Goal: Information Seeking & Learning: Learn about a topic

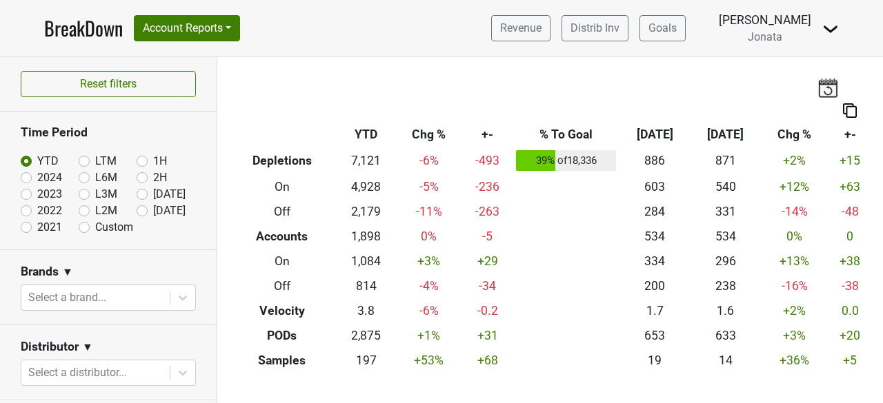
click at [834, 29] on img at bounding box center [830, 29] width 17 height 17
click at [703, 76] on div "Breakdown Type YTD Chg % +- % To Goal [DATE] ‘[DATE] Chg % +- Depletions 7,121 …" at bounding box center [549, 215] width 665 height 316
click at [772, 37] on span "Jonata" at bounding box center [765, 36] width 34 height 13
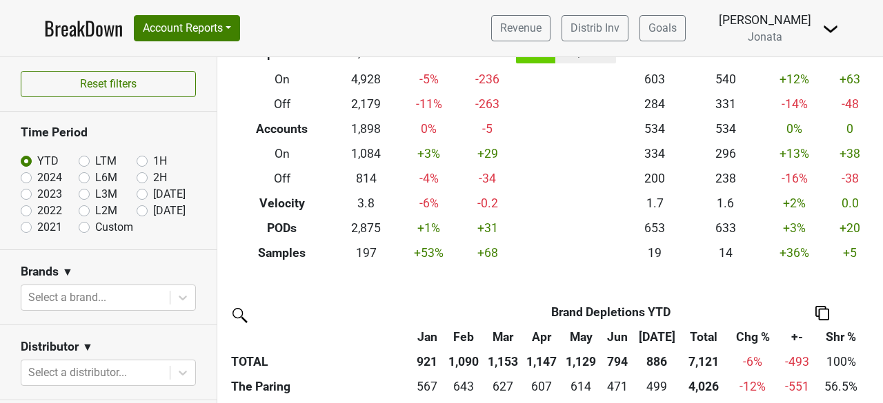
scroll to position [84, 0]
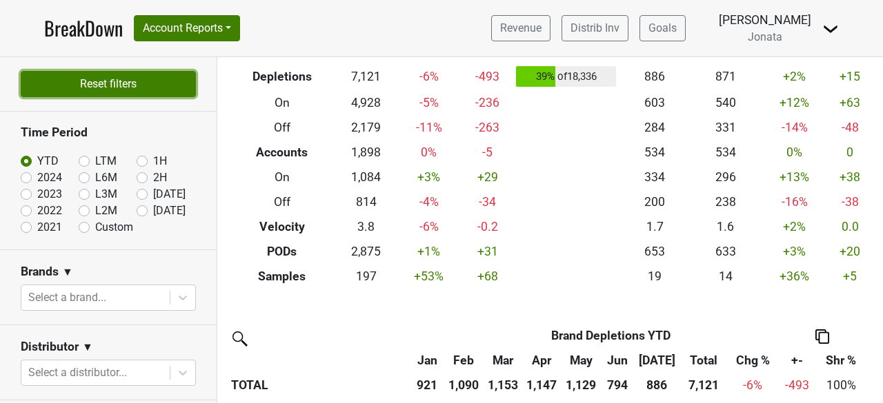
click at [121, 97] on button "Reset filters" at bounding box center [108, 84] width 175 height 26
checkbox input "false"
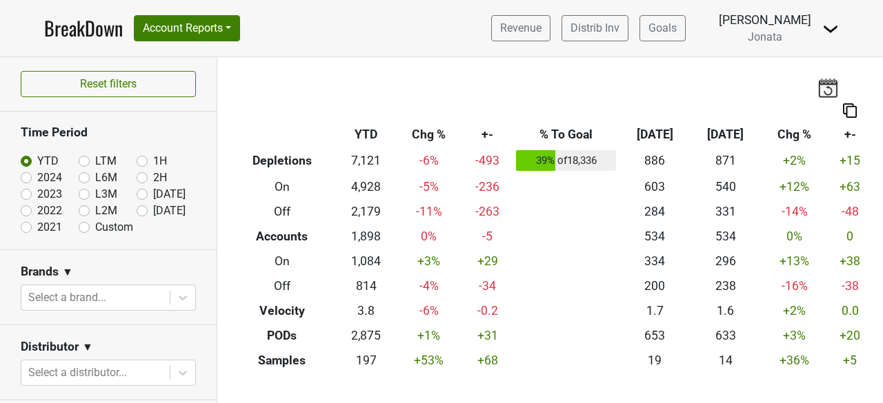
click at [774, 39] on span "Jonata" at bounding box center [765, 36] width 34 height 13
click at [835, 30] on img at bounding box center [830, 29] width 17 height 17
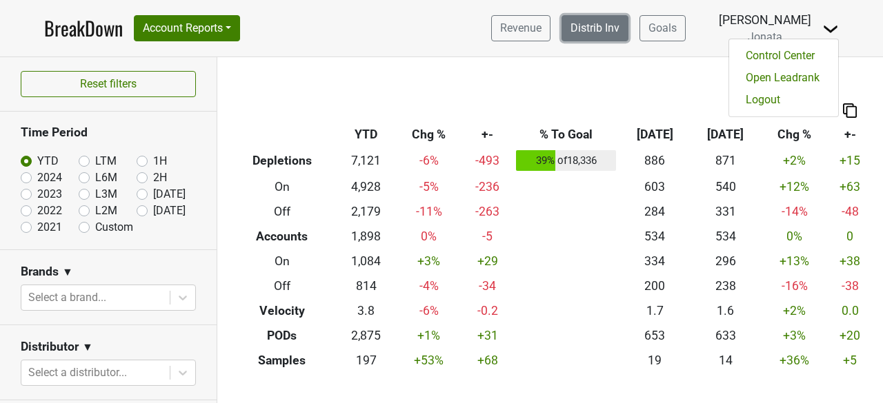
click at [601, 24] on link "Distrib Inv" at bounding box center [594, 28] width 67 height 26
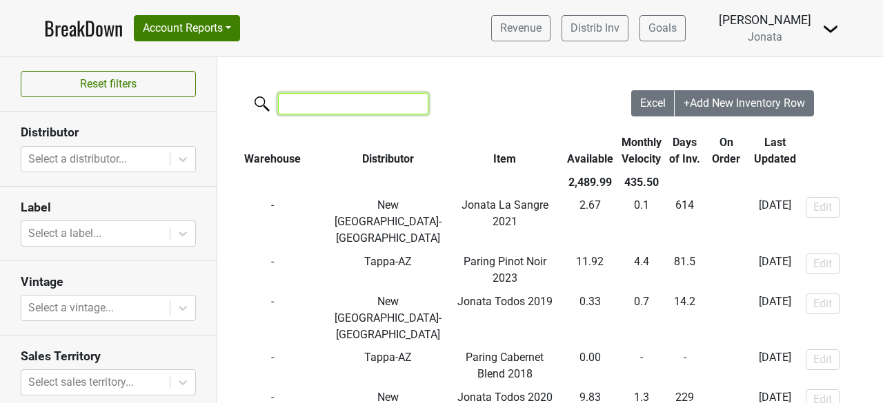
click at [306, 106] on input "search" at bounding box center [353, 103] width 150 height 21
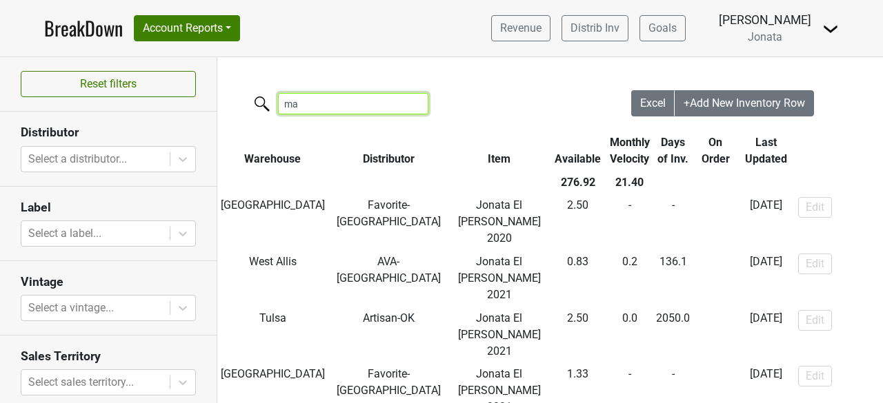
type input "m"
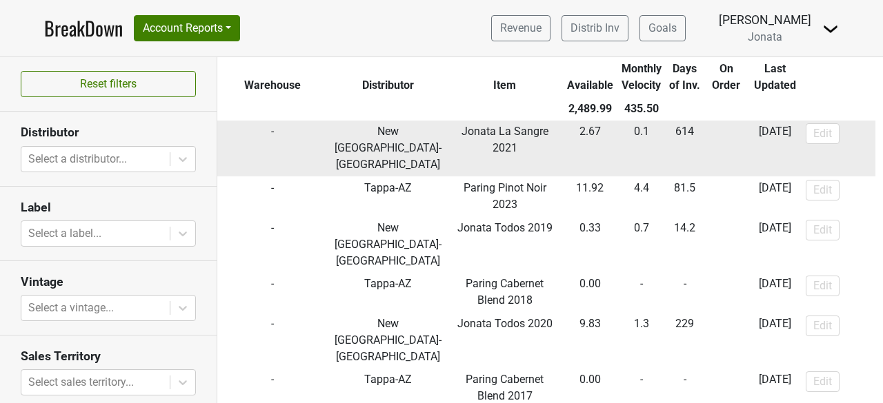
scroll to position [74, 0]
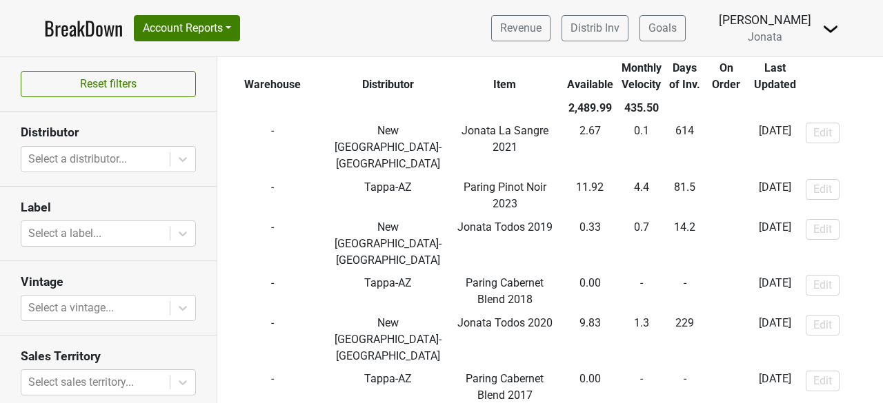
click at [448, 81] on th "Item" at bounding box center [505, 77] width 114 height 40
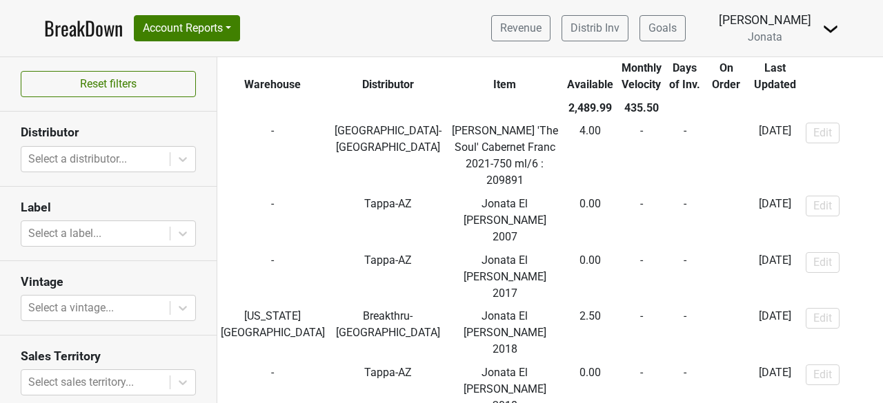
click at [448, 81] on th "Item" at bounding box center [505, 77] width 114 height 40
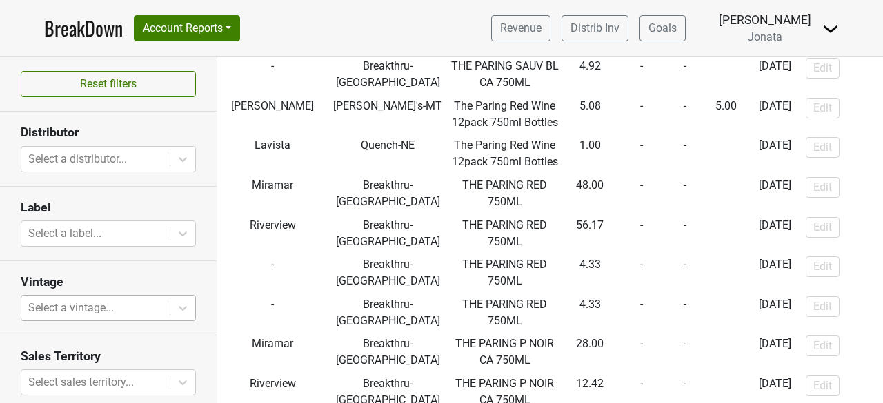
scroll to position [4, 0]
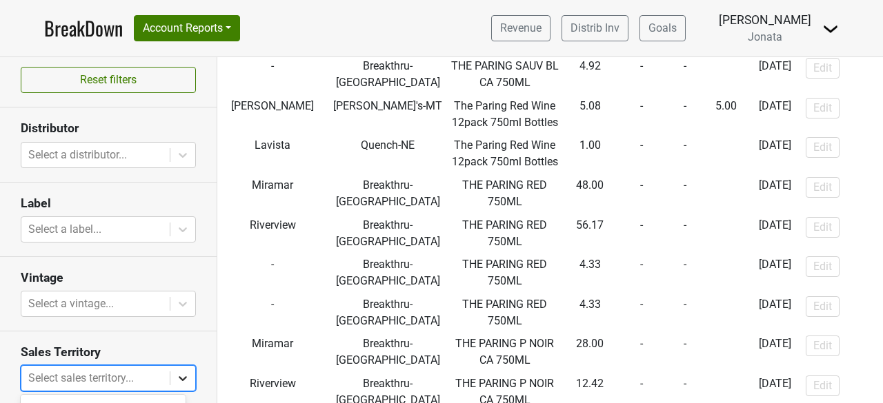
click at [171, 380] on body "BreakDown Account Reports SuperRanker Map Award Progress Chain Compliance CRM N…" at bounding box center [441, 201] width 883 height 403
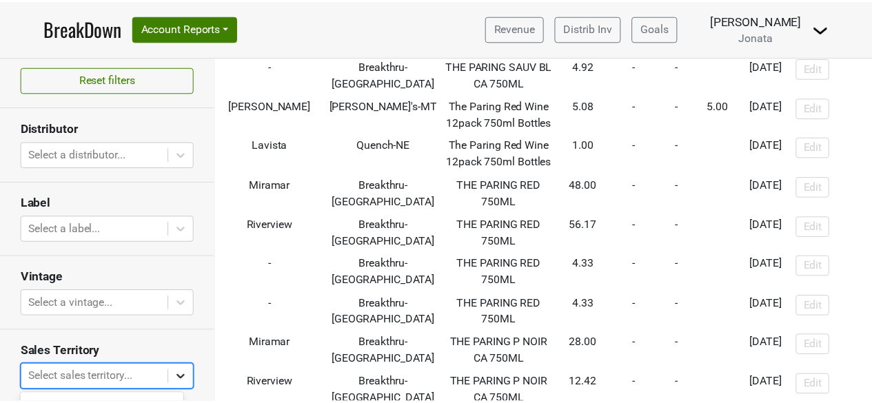
scroll to position [134, 0]
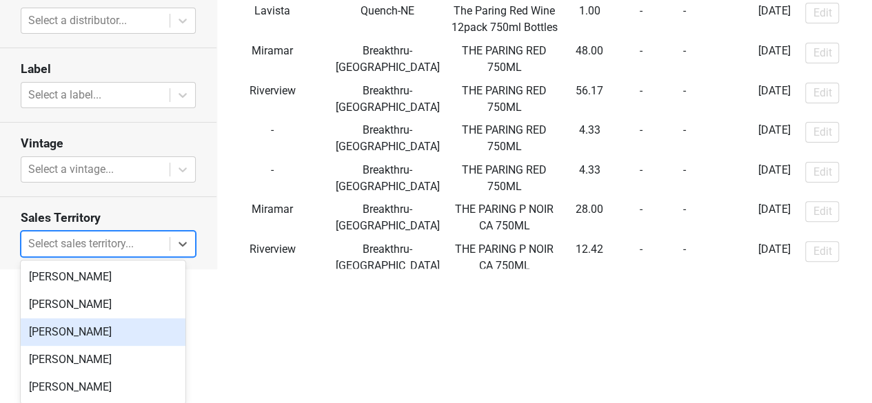
click at [88, 332] on div "[PERSON_NAME]" at bounding box center [103, 333] width 165 height 28
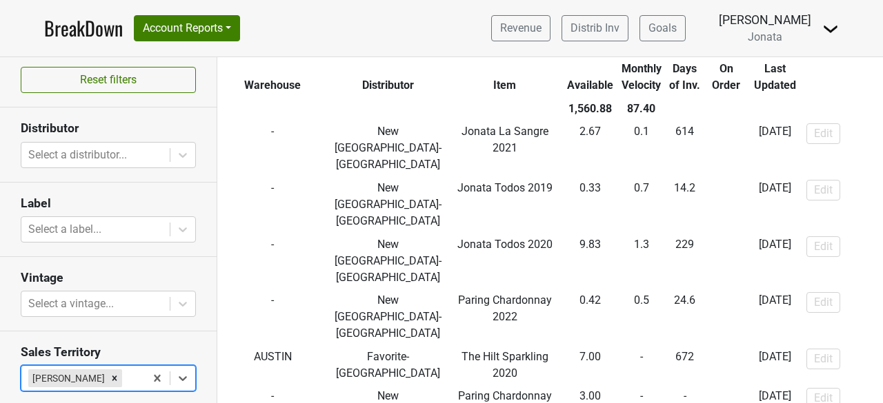
scroll to position [0, 0]
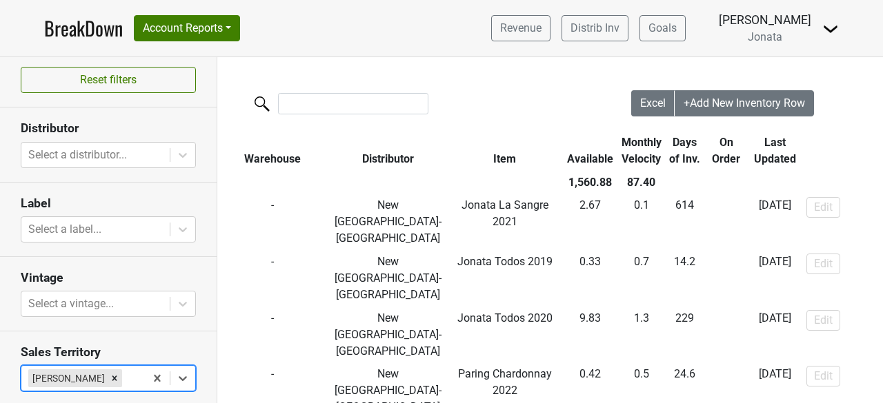
click at [337, 158] on th "Distributor" at bounding box center [387, 151] width 119 height 40
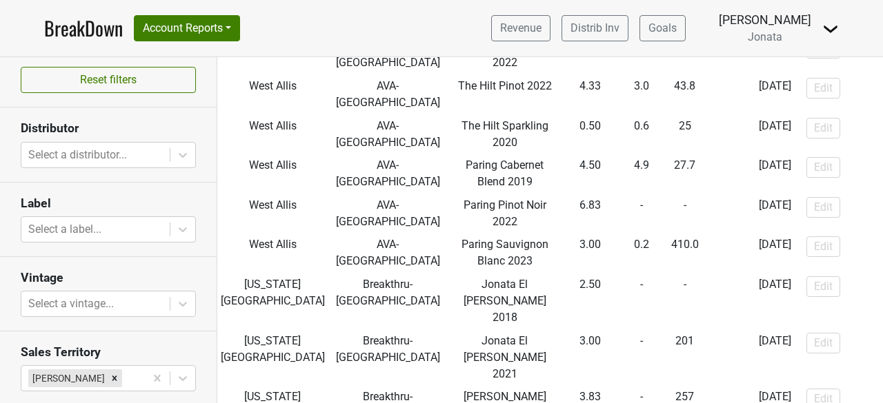
scroll to position [1263, 0]
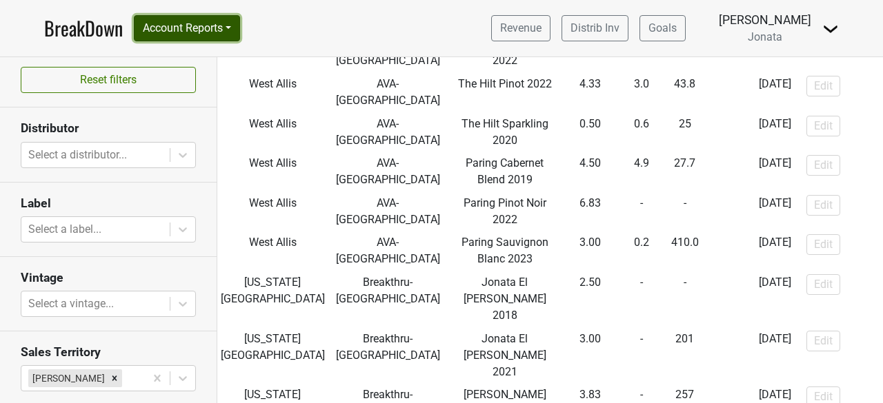
click at [239, 31] on button "Account Reports" at bounding box center [187, 28] width 106 height 26
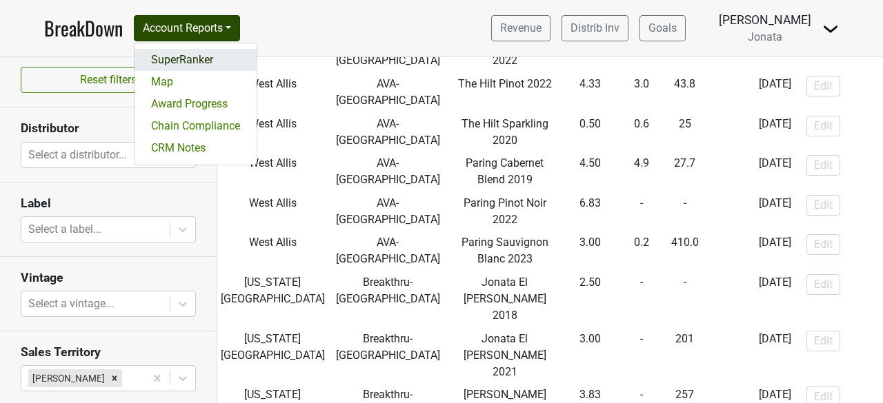
click at [175, 58] on link "SuperRanker" at bounding box center [195, 60] width 122 height 22
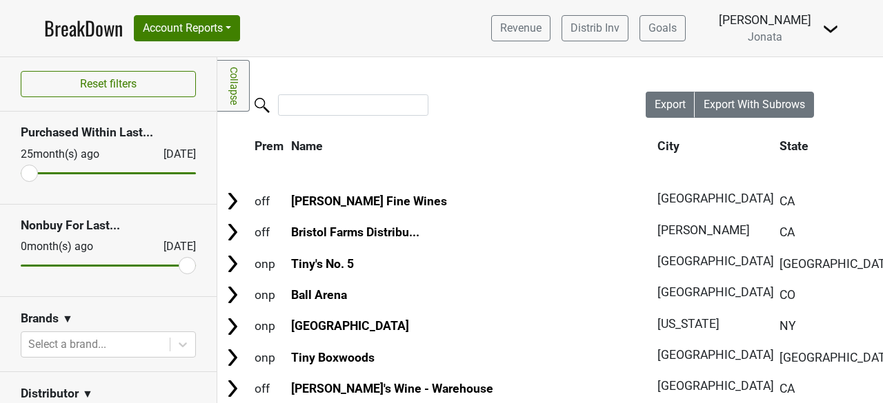
click at [779, 39] on span "Jonata" at bounding box center [765, 36] width 34 height 13
click at [234, 24] on button "Account Reports" at bounding box center [187, 28] width 106 height 26
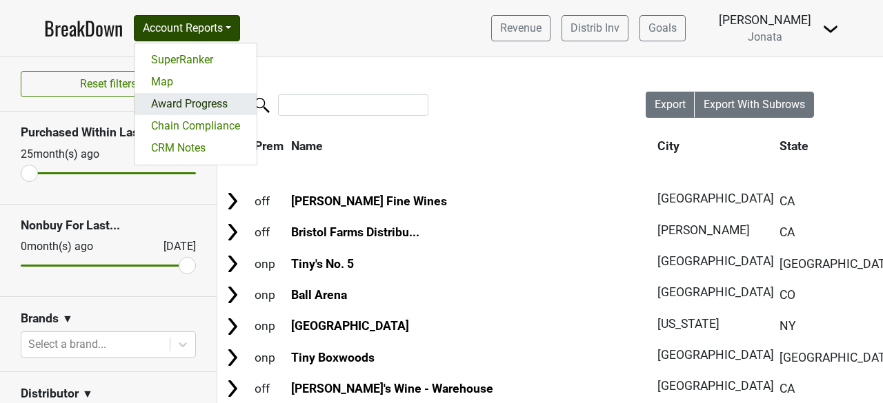
click at [183, 99] on link "Award Progress" at bounding box center [195, 104] width 122 height 22
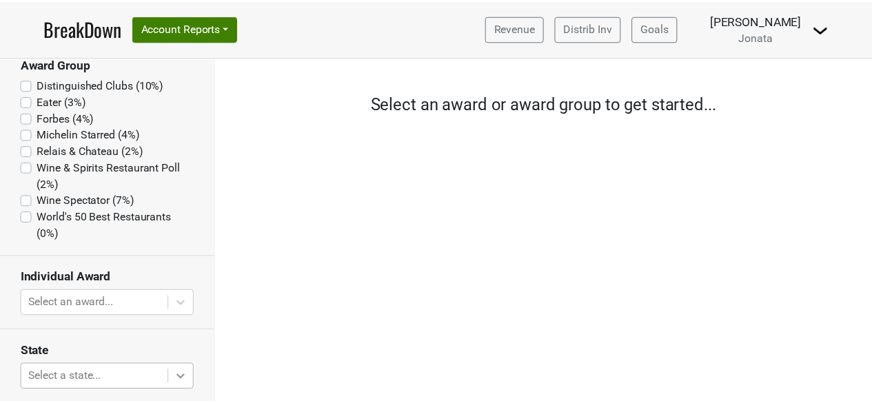
scroll to position [198, 0]
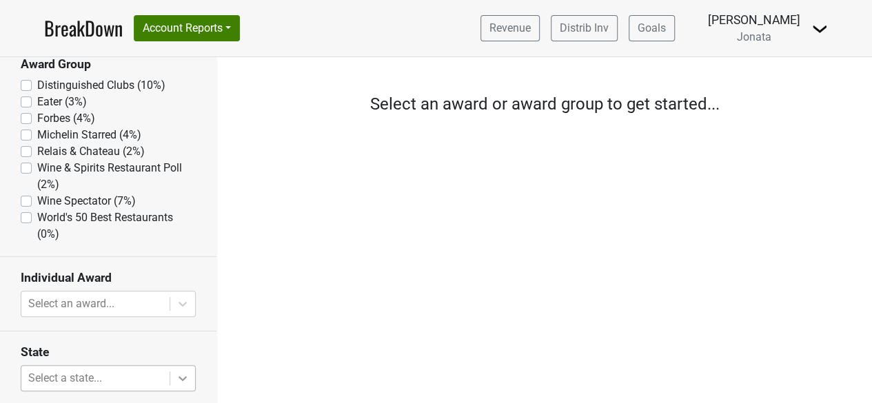
click at [170, 377] on body "BreakDown Account Reports SuperRanker Map Award Progress Chain Compliance CRM N…" at bounding box center [436, 201] width 872 height 403
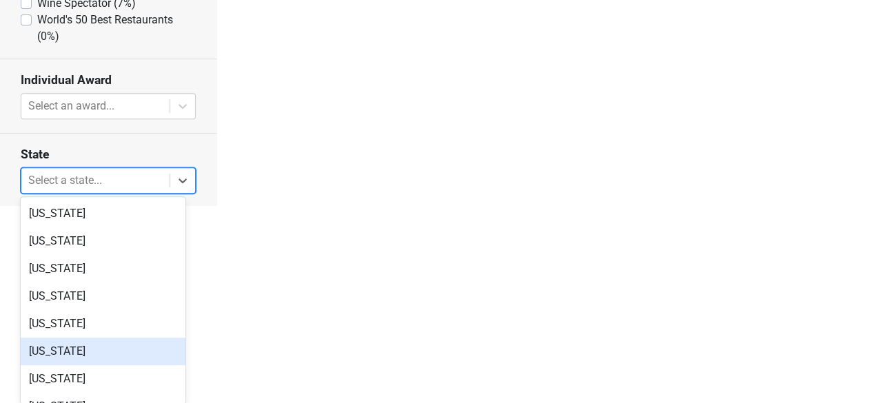
scroll to position [218, 0]
click at [38, 350] on div "Illinois" at bounding box center [103, 355] width 165 height 28
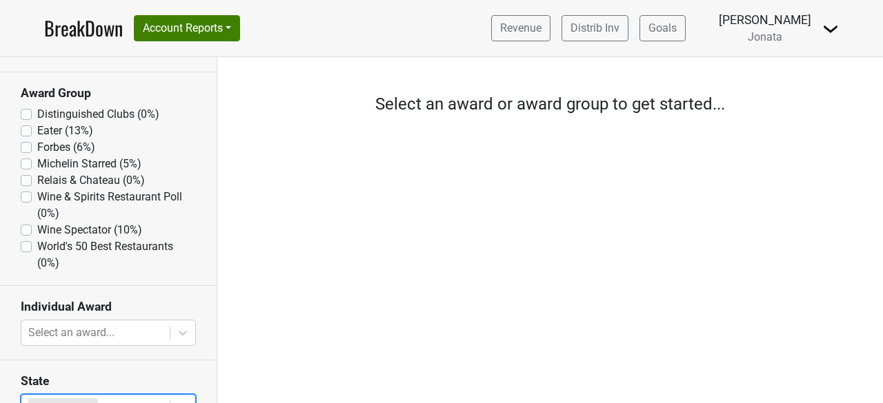
scroll to position [102, 0]
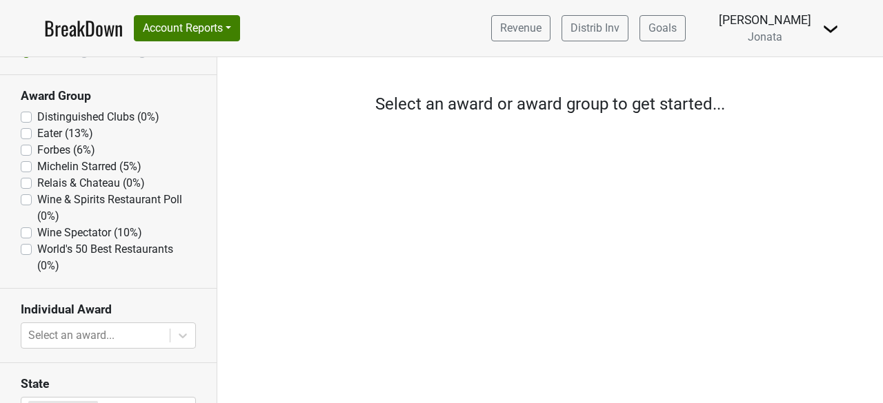
click at [37, 128] on label "Eater (13%)" at bounding box center [65, 134] width 56 height 17
click at [22, 128] on input "Eater (13%)" at bounding box center [26, 133] width 11 height 14
checkbox input "true"
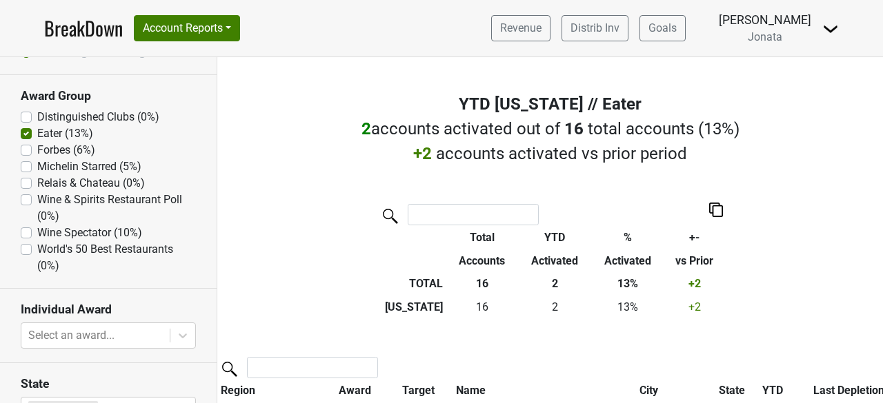
click at [37, 163] on label "Michelin Starred (5%)" at bounding box center [89, 167] width 104 height 17
click at [28, 163] on Starred "Michelin Starred (5%)" at bounding box center [26, 166] width 11 height 14
checkbox Starred "true"
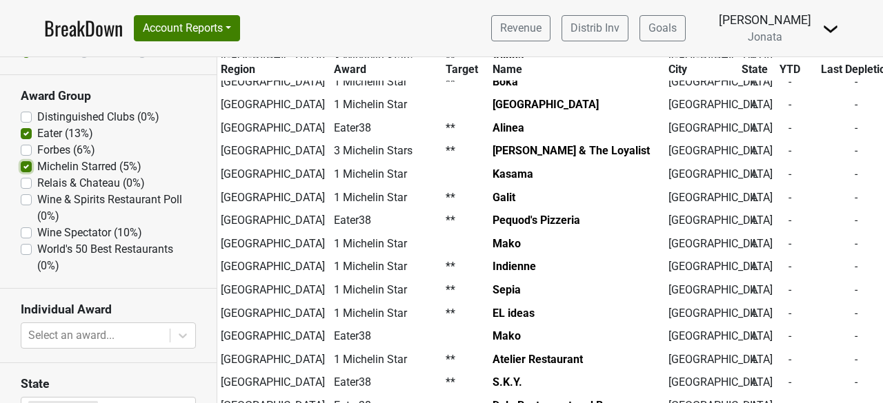
scroll to position [702, 0]
click at [37, 130] on label "Eater (13%)" at bounding box center [65, 134] width 56 height 17
click at [23, 130] on input "Eater (13%)" at bounding box center [26, 133] width 11 height 14
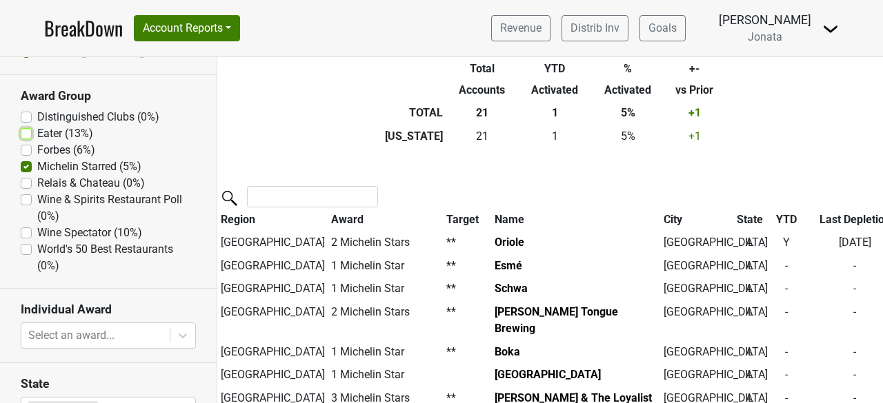
scroll to position [156, 0]
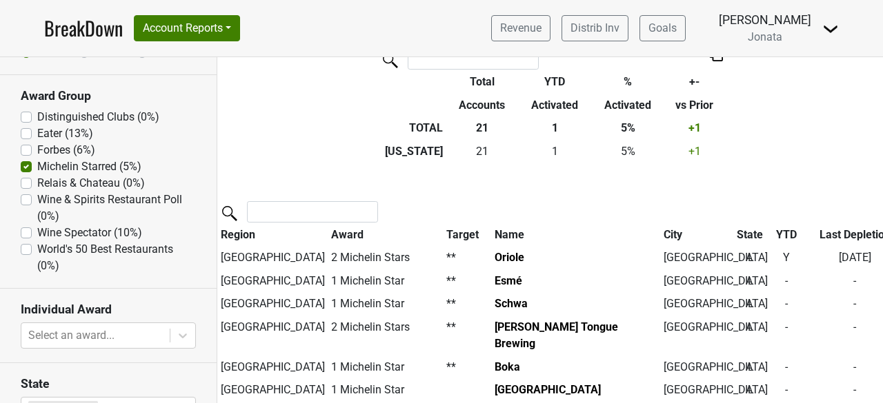
click at [328, 231] on th "Award" at bounding box center [385, 234] width 114 height 23
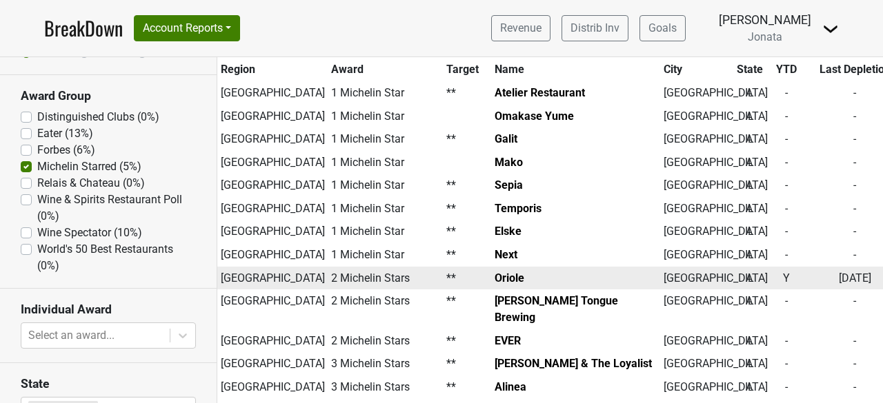
scroll to position [506, 34]
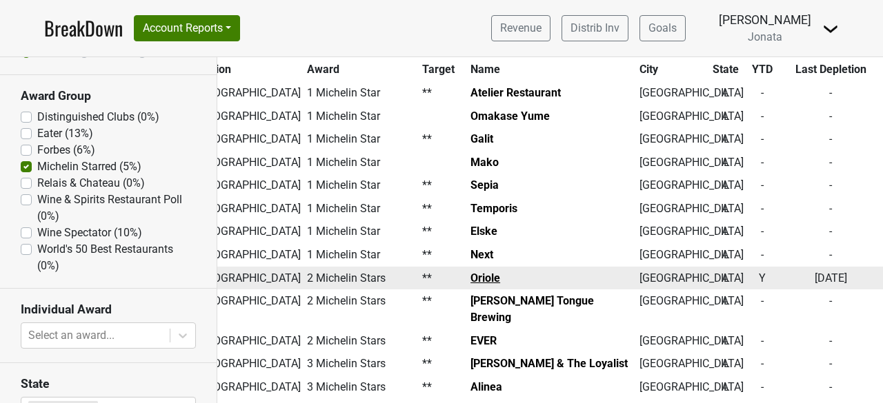
click at [470, 275] on link "Oriole" at bounding box center [485, 278] width 30 height 13
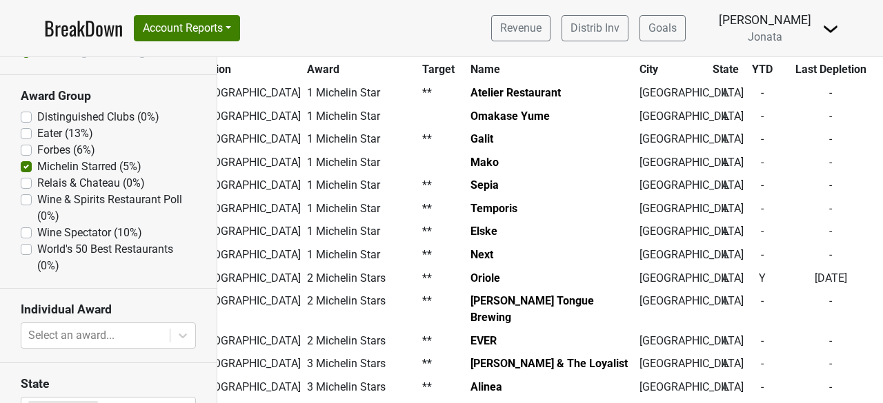
click at [821, 66] on th "Last Depletion" at bounding box center [831, 68] width 104 height 23
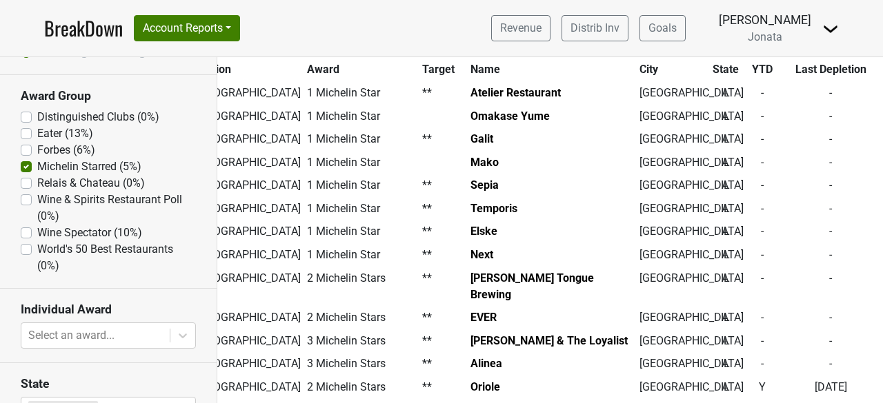
click at [821, 66] on th "Last Depletion" at bounding box center [831, 68] width 104 height 23
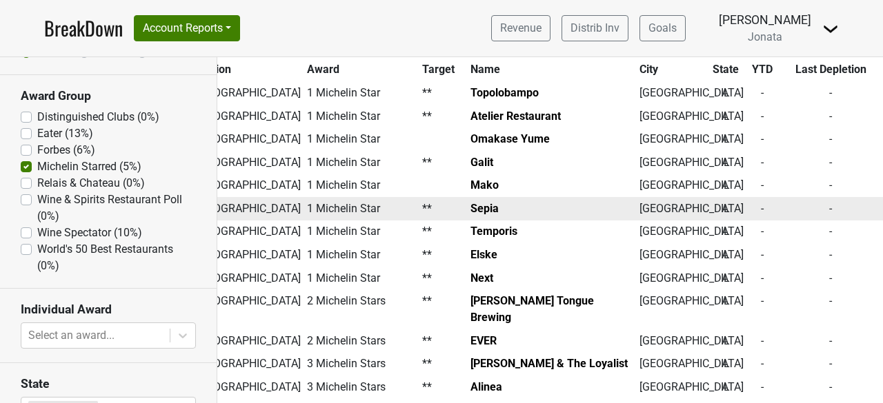
scroll to position [504, 34]
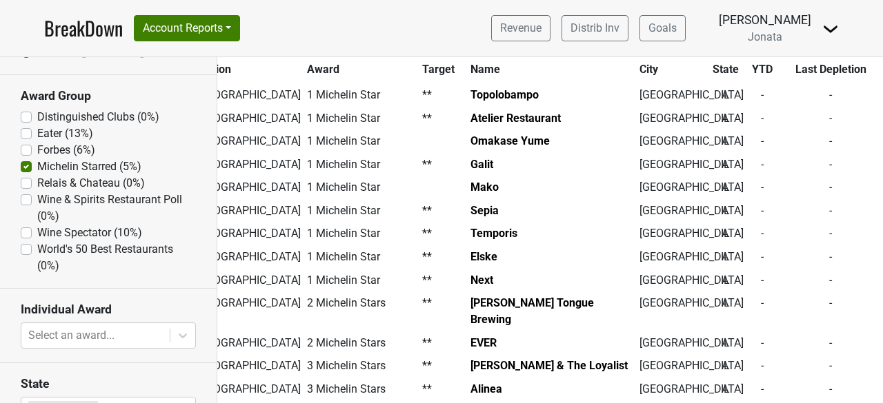
click at [50, 130] on label "Eater (13%)" at bounding box center [65, 134] width 56 height 17
click at [32, 130] on input "Eater (13%)" at bounding box center [26, 133] width 11 height 14
checkbox input "true"
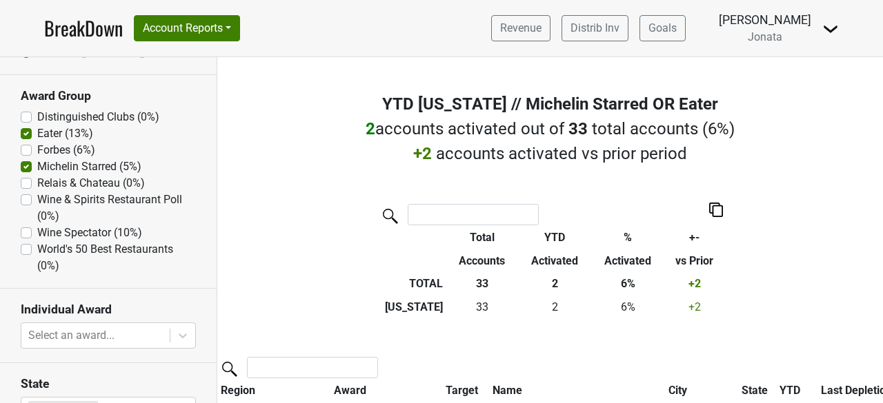
click at [37, 166] on label "Michelin Starred (5%)" at bounding box center [89, 167] width 104 height 17
click at [22, 166] on Starred "Michelin Starred (5%)" at bounding box center [26, 166] width 11 height 14
checkbox Starred "false"
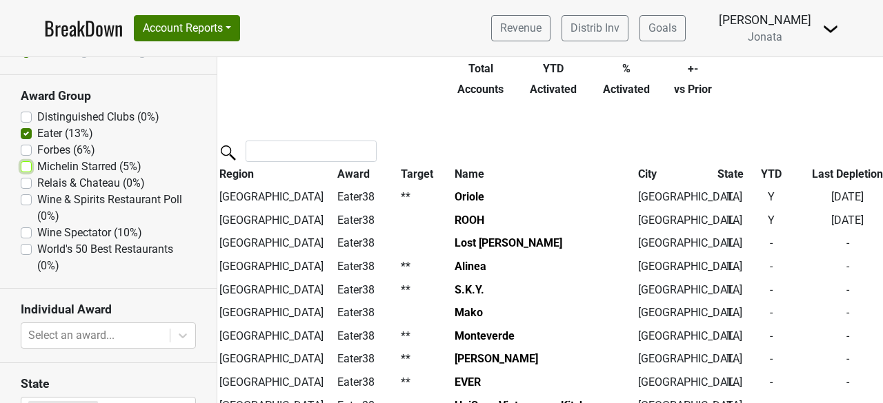
scroll to position [218, 1]
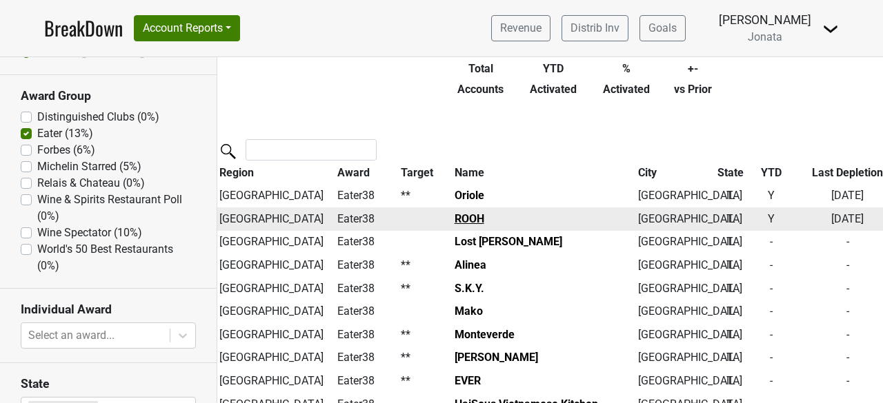
click at [454, 212] on link "ROOH" at bounding box center [469, 218] width 30 height 13
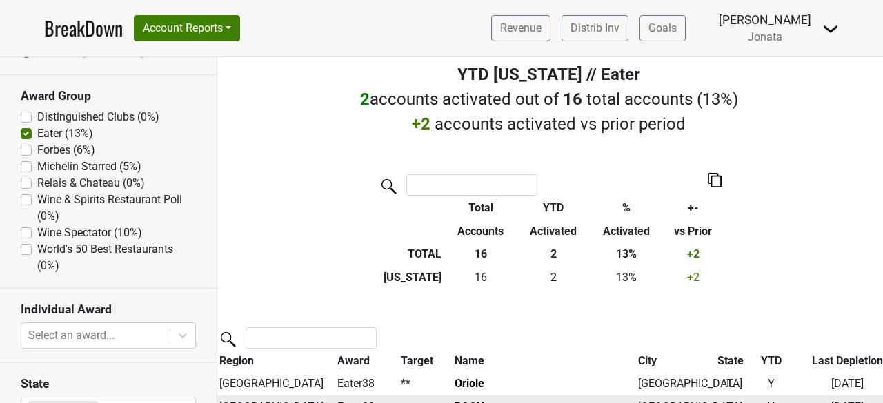
scroll to position [0, 1]
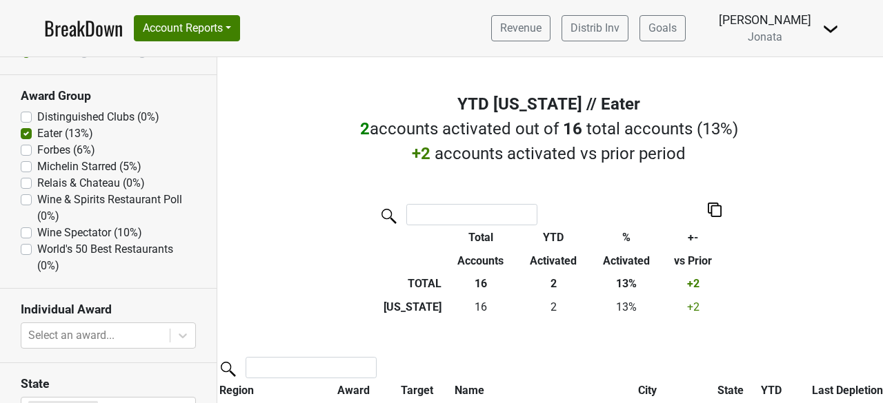
click at [777, 43] on span "Jonata" at bounding box center [765, 36] width 34 height 13
click at [230, 26] on button "Account Reports" at bounding box center [187, 28] width 106 height 26
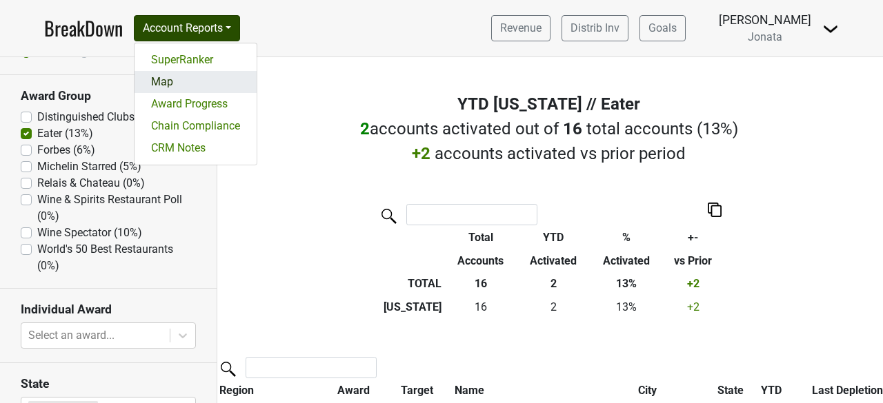
click at [167, 79] on link "Map" at bounding box center [195, 82] width 122 height 22
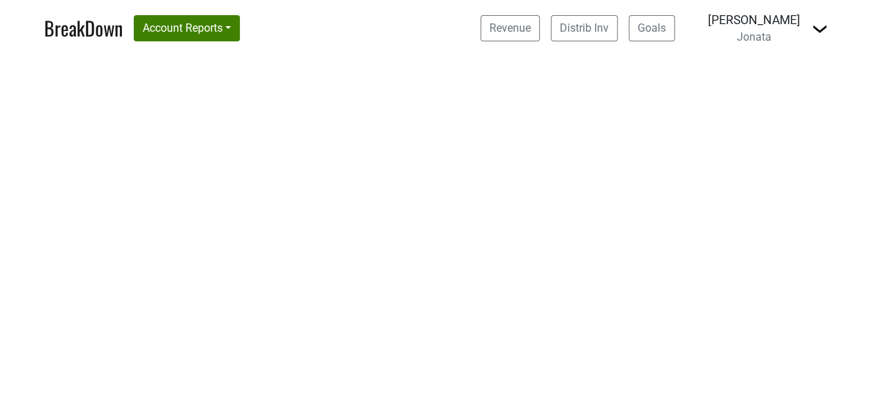
select select "CA"
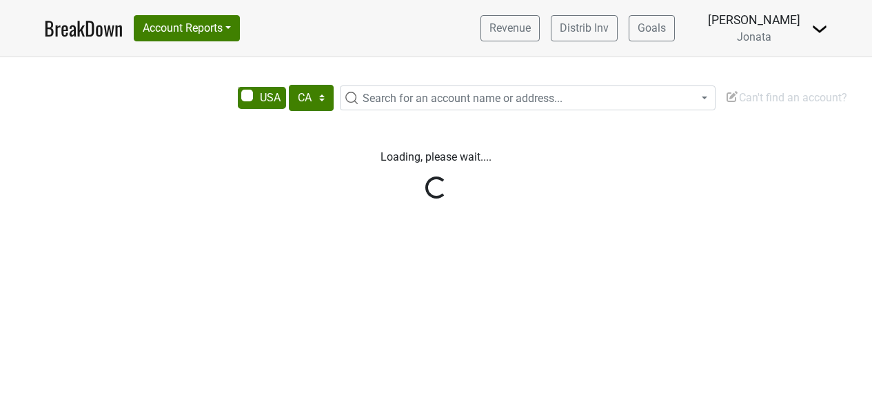
select select "CA"
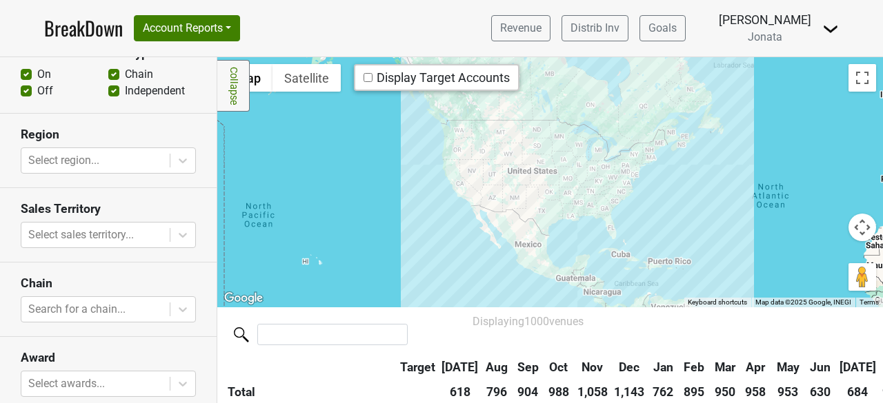
scroll to position [414, 0]
click at [176, 237] on icon at bounding box center [183, 235] width 14 height 14
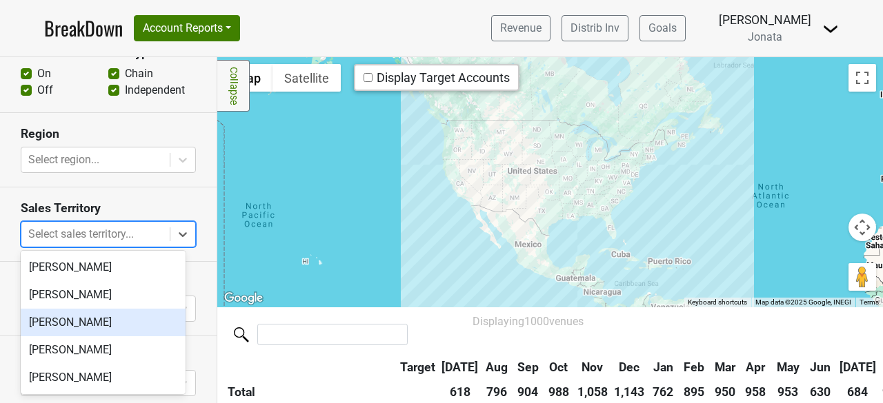
click at [62, 326] on div "[PERSON_NAME]" at bounding box center [103, 323] width 165 height 28
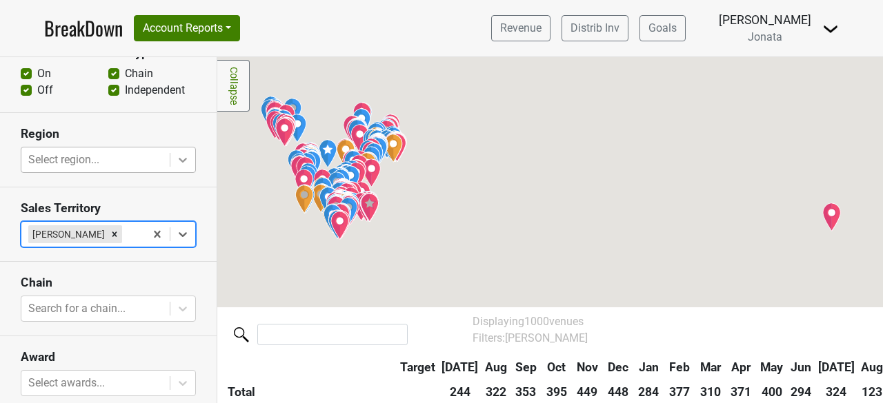
click at [176, 157] on icon at bounding box center [183, 160] width 14 height 14
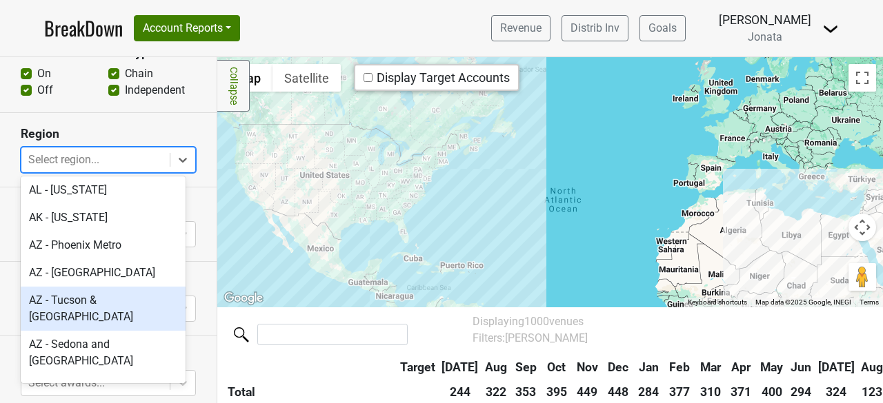
scroll to position [4, 0]
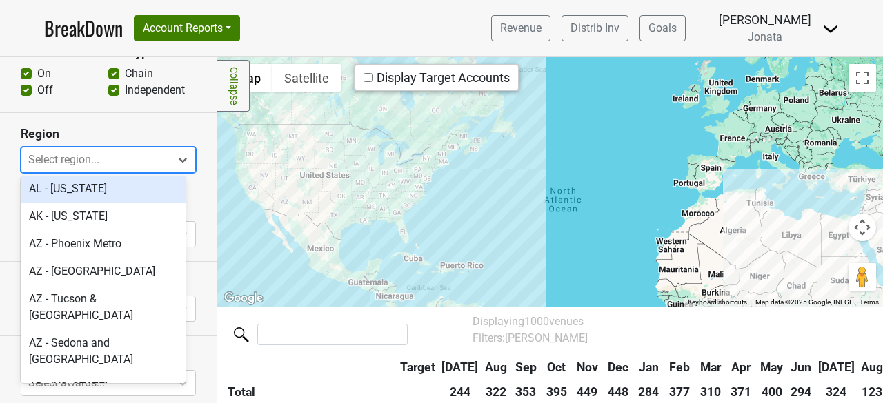
click at [173, 108] on section "Premise & Account Type On Off Chain Independent" at bounding box center [108, 72] width 217 height 81
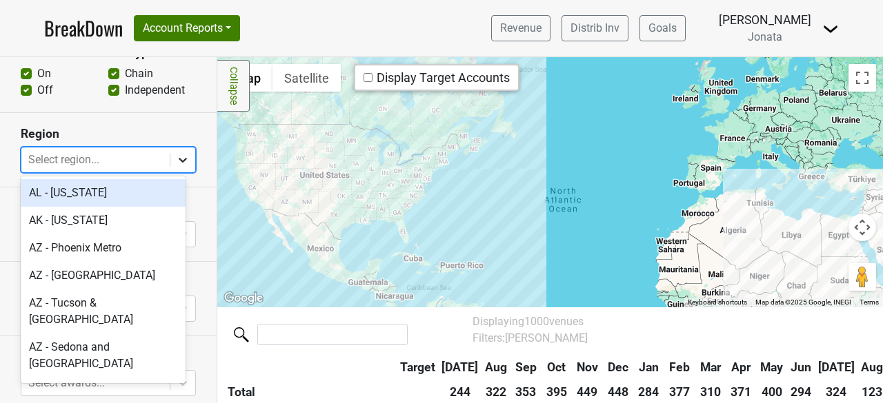
click at [176, 153] on icon at bounding box center [183, 160] width 14 height 14
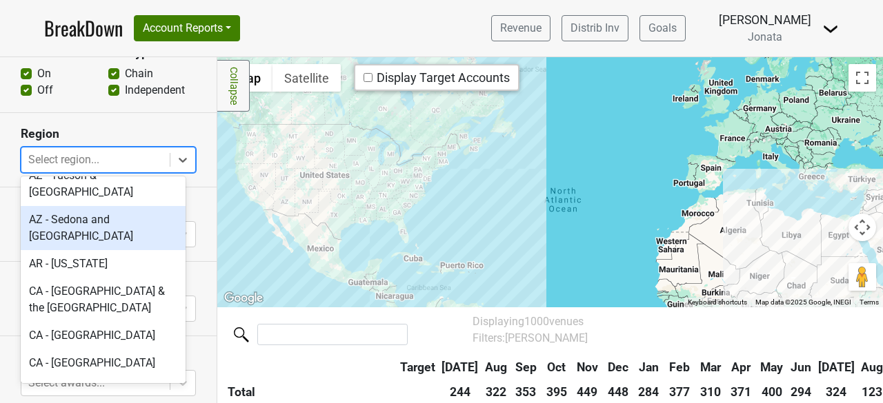
scroll to position [129, 0]
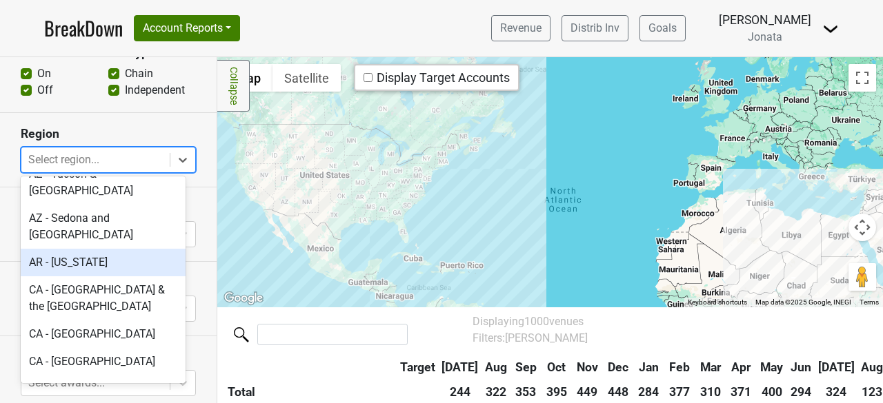
click at [75, 249] on div "AR - [US_STATE]" at bounding box center [103, 263] width 165 height 28
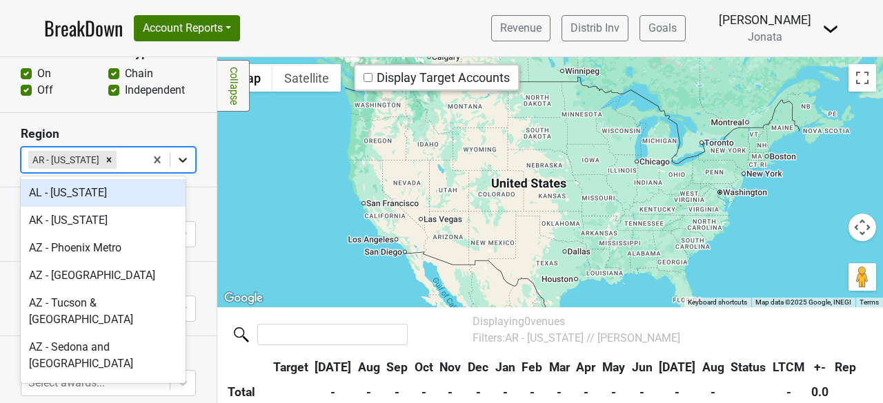
click at [176, 159] on icon at bounding box center [183, 160] width 14 height 14
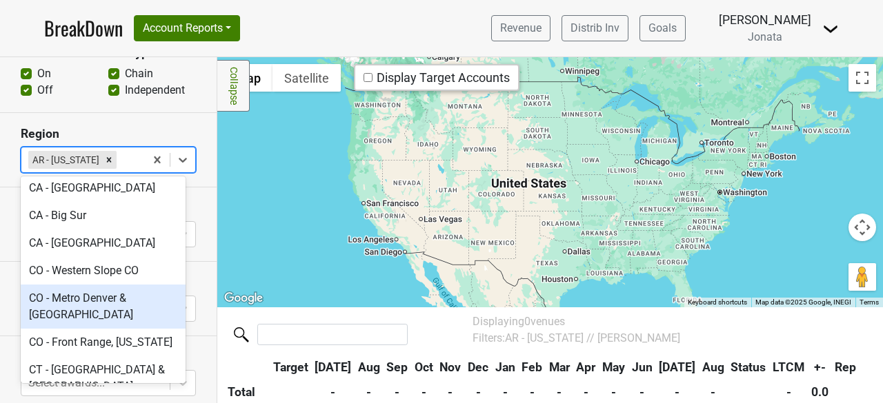
scroll to position [645, 0]
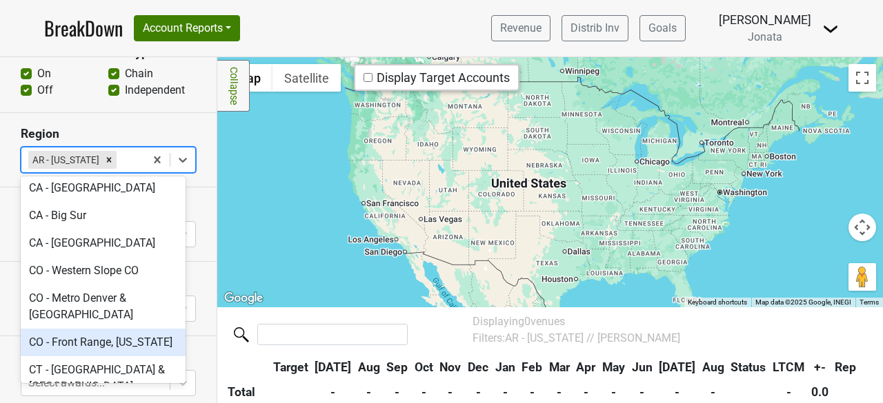
click at [66, 329] on div "CO - Front Range, [US_STATE]" at bounding box center [103, 343] width 165 height 28
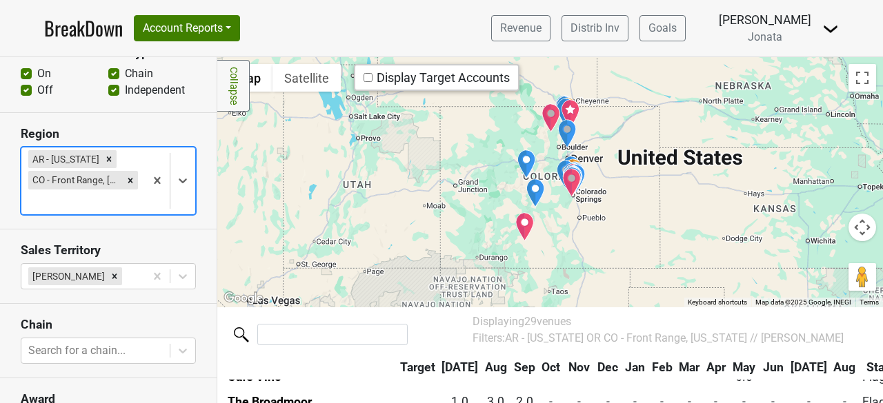
scroll to position [137, 0]
click at [104, 159] on icon "Remove AR - Arkansas" at bounding box center [109, 159] width 10 height 10
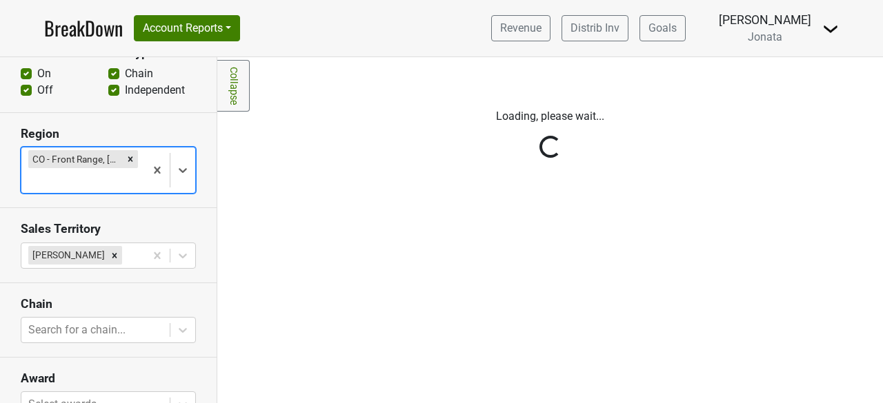
click at [121, 154] on div "Reset filters Purchased Within Last... [DATE] [DATE] Nonbuy For Last... [DATE] …" at bounding box center [108, 230] width 217 height 346
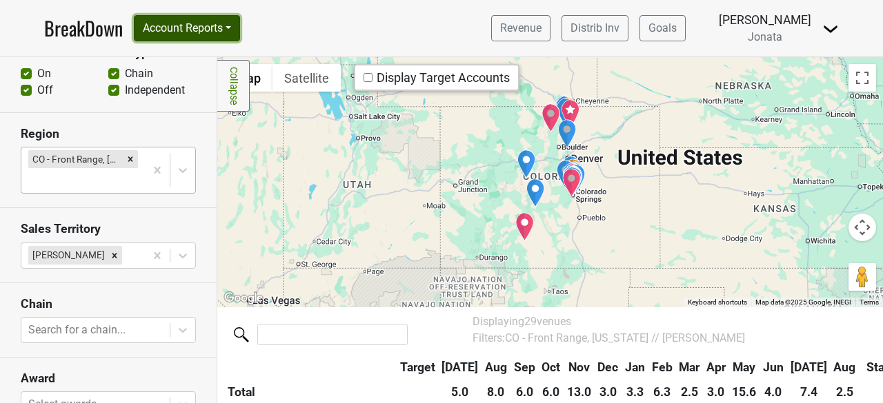
click at [233, 27] on button "Account Reports" at bounding box center [187, 28] width 106 height 26
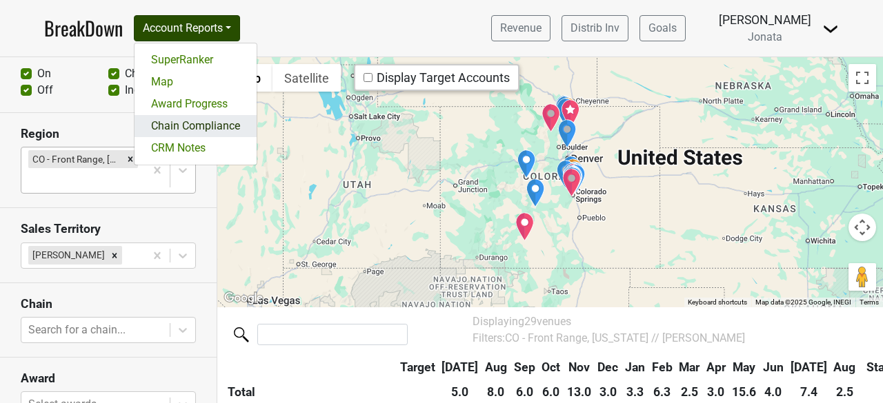
click at [186, 121] on link "Chain Compliance" at bounding box center [195, 126] width 122 height 22
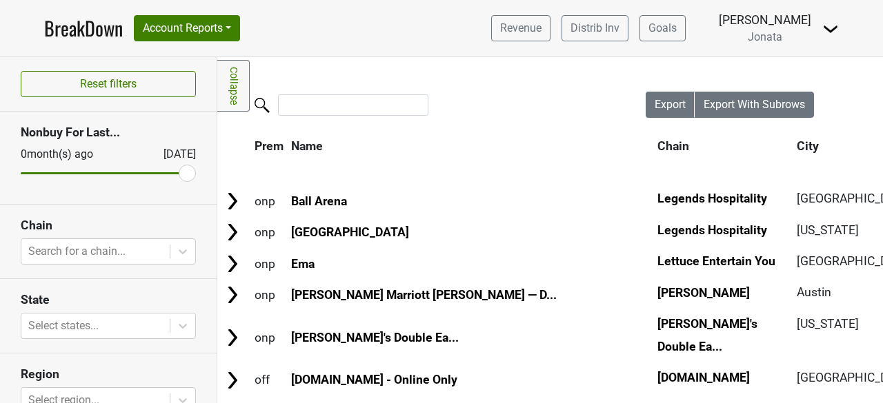
click at [654, 146] on th "Chain" at bounding box center [723, 146] width 138 height 25
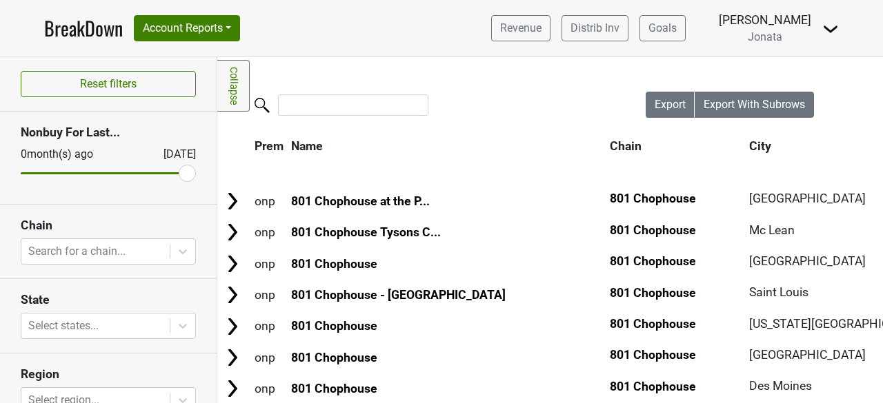
click at [606, 146] on th "Chain" at bounding box center [675, 146] width 138 height 25
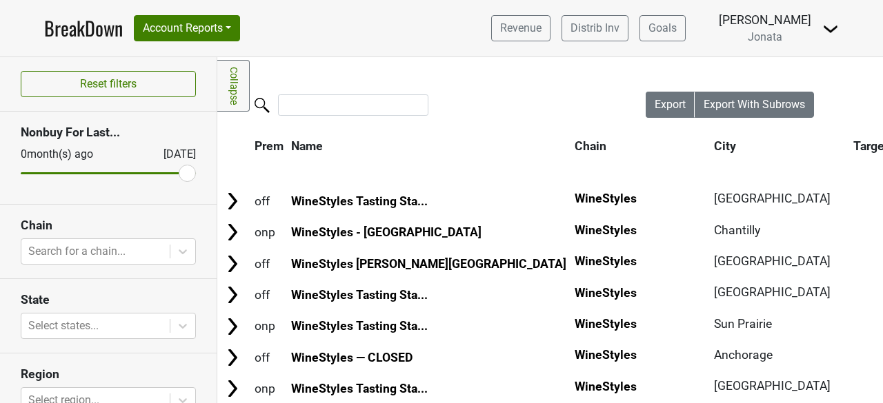
click at [312, 121] on div at bounding box center [431, 107] width 428 height 30
click at [300, 100] on input "search" at bounding box center [353, 104] width 150 height 21
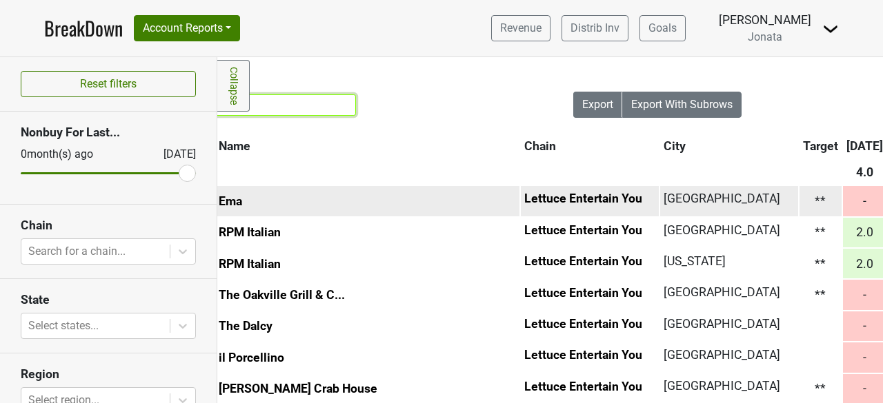
scroll to position [0, 70]
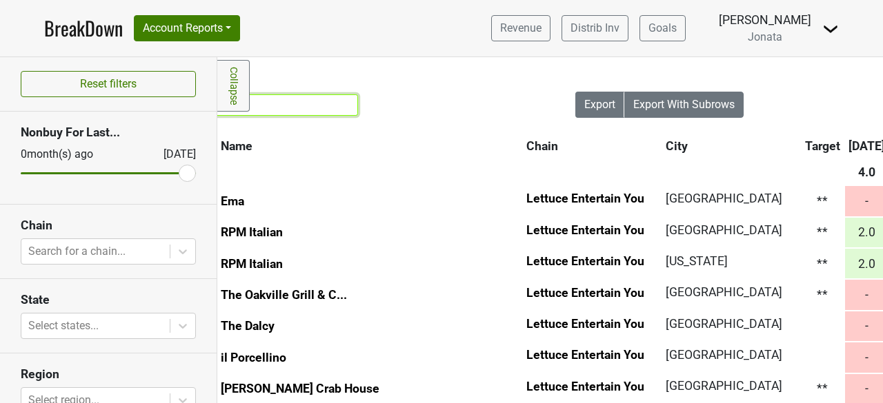
type input "lettuce"
click at [225, 89] on link "Collapse" at bounding box center [233, 86] width 32 height 52
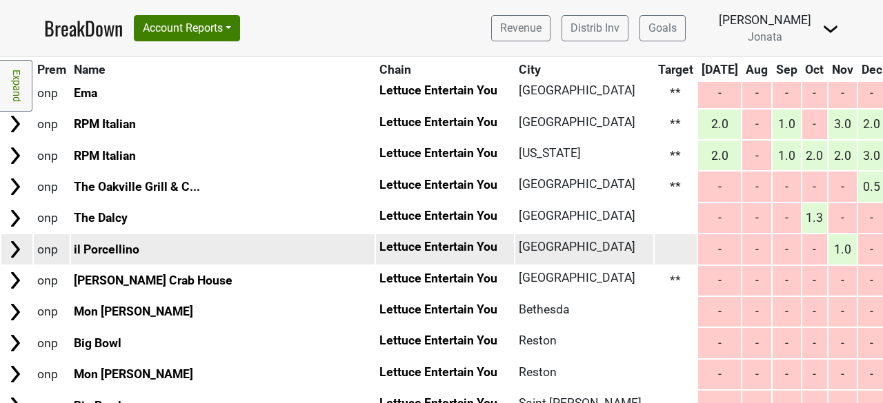
scroll to position [132, 0]
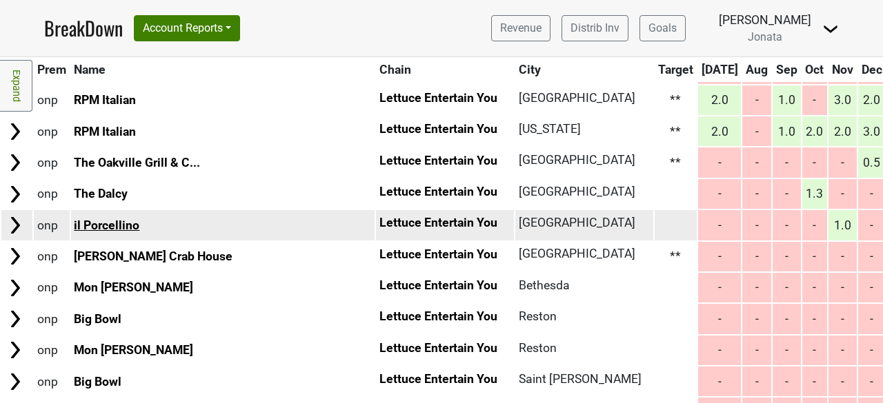
click at [110, 223] on link "il Porcellino" at bounding box center [107, 226] width 66 height 14
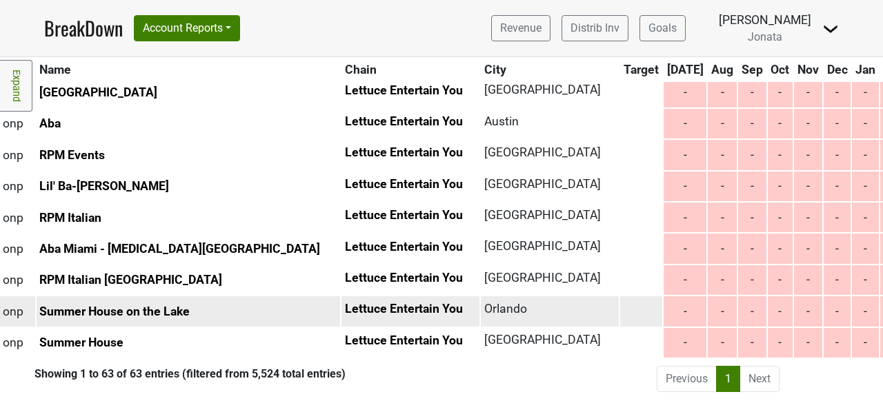
scroll to position [1823, 0]
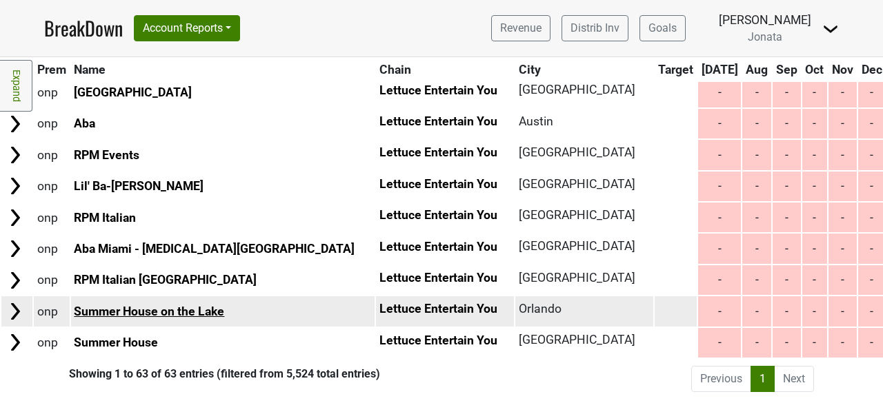
click at [123, 305] on link "Summer House on the Lake" at bounding box center [149, 312] width 150 height 14
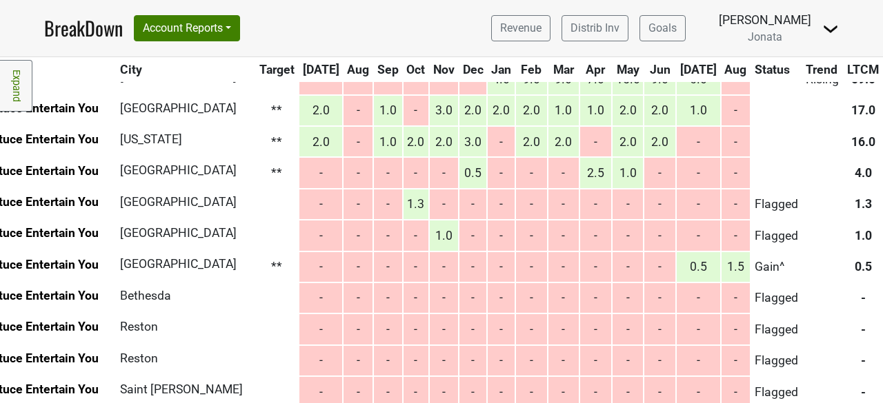
scroll to position [130, 399]
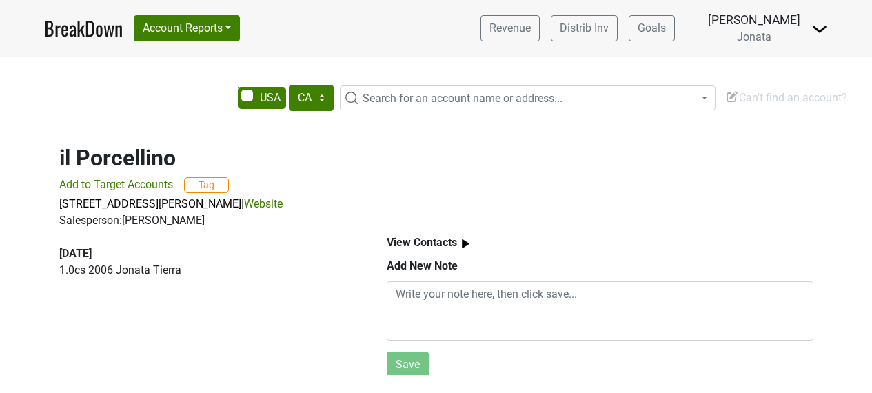
select select "CA"
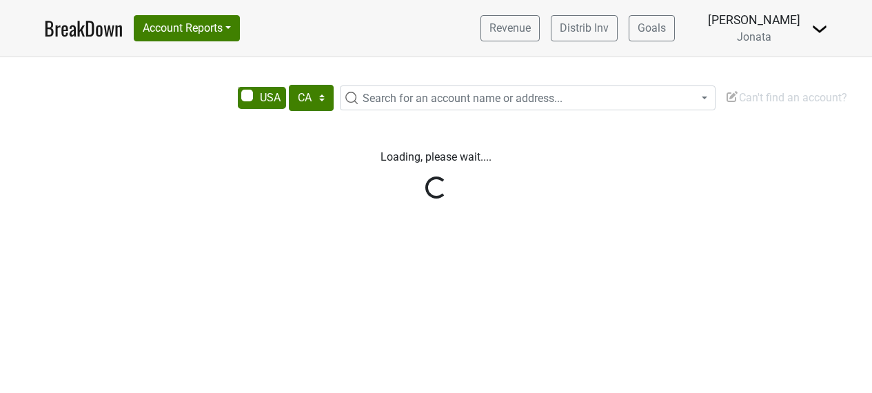
select select "CA"
